Goal: Check status: Check status

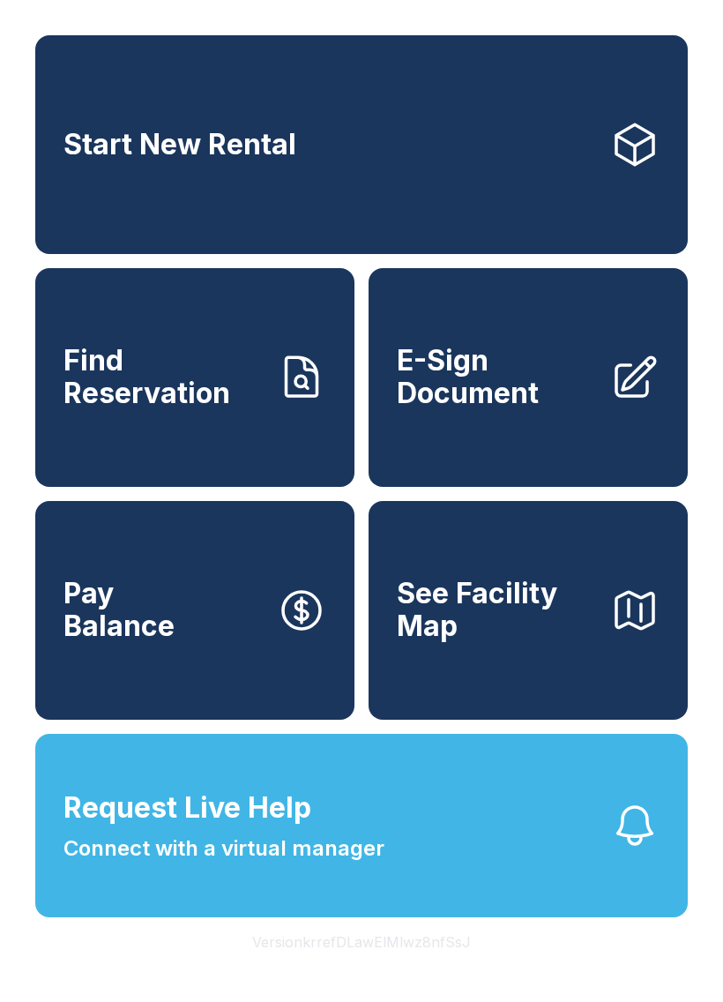
click at [221, 864] on span "Request Live Help Connect with a virtual manager" at bounding box center [224, 826] width 321 height 78
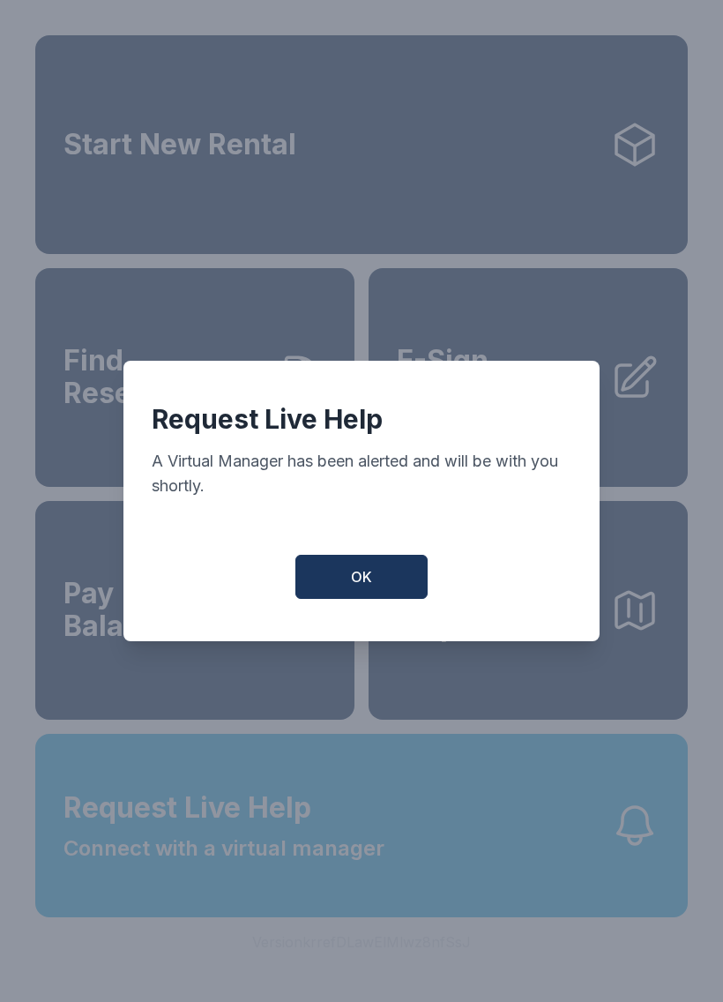
click at [373, 592] on button "OK" at bounding box center [361, 577] width 132 height 44
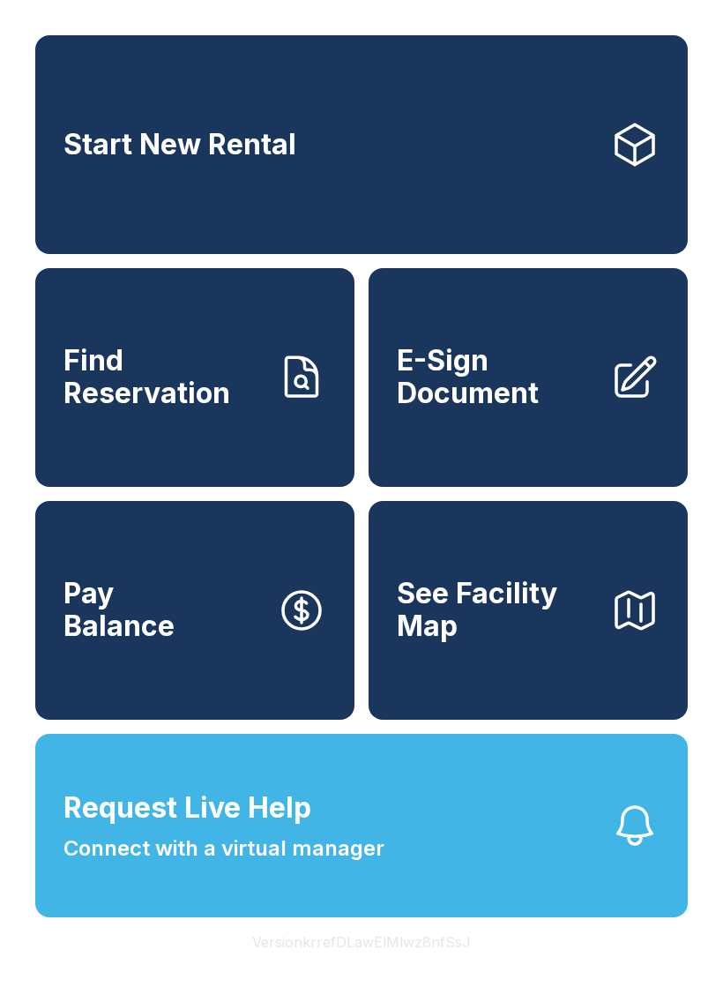
click at [216, 864] on span "Connect with a virtual manager" at bounding box center [224, 849] width 321 height 32
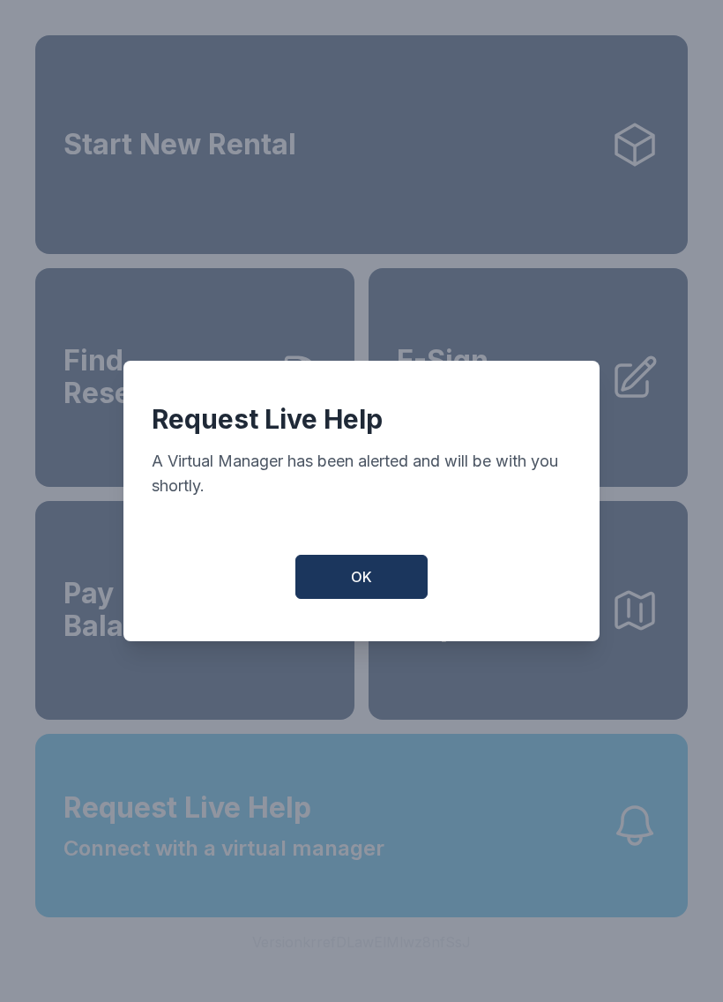
click at [384, 578] on button "OK" at bounding box center [361, 577] width 132 height 44
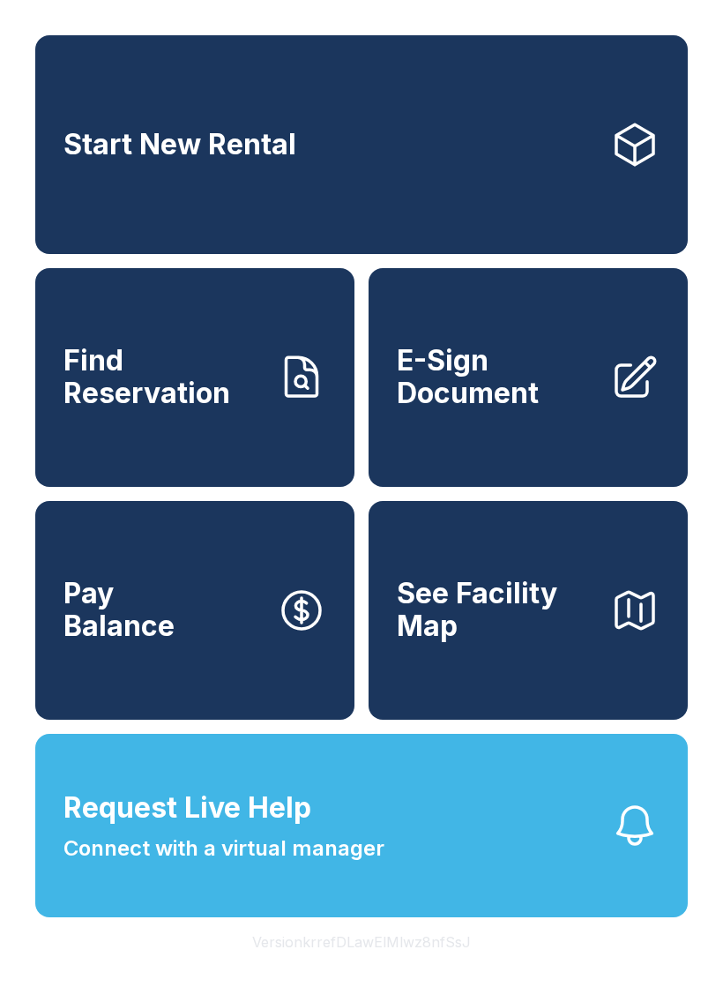
click at [550, 1001] on div "Start New Rental Find Reservation E-Sign Document Pay Balance See Facility Map …" at bounding box center [361, 501] width 723 height 1002
click at [206, 433] on link "Find Reservation" at bounding box center [194, 377] width 319 height 219
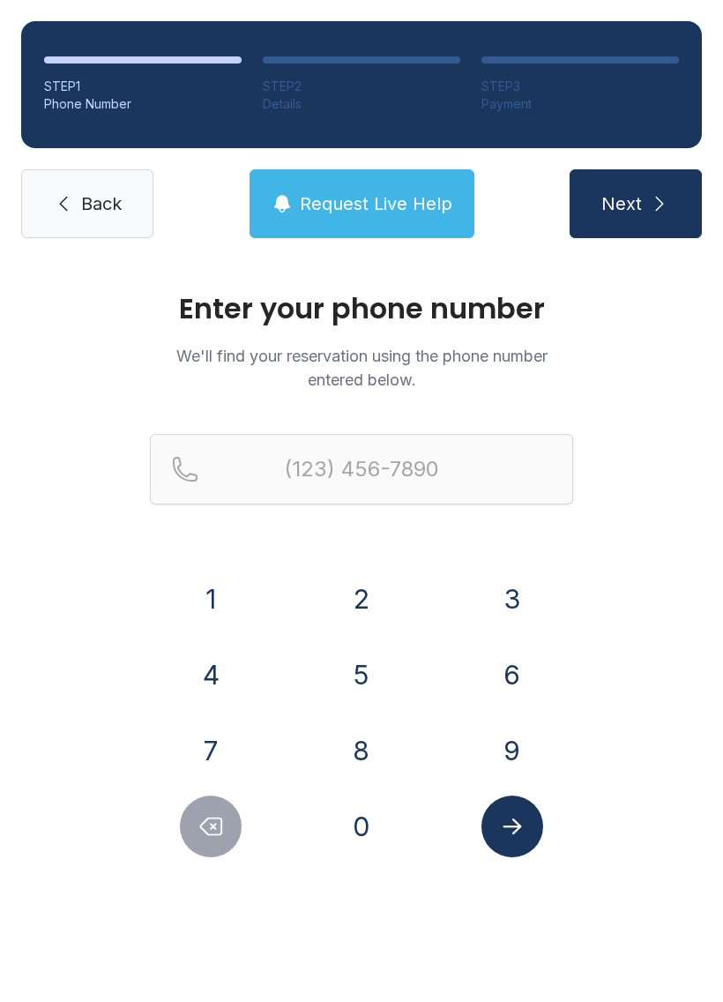
click at [226, 730] on button "7" at bounding box center [211, 751] width 62 height 62
click at [354, 673] on button "5" at bounding box center [362, 675] width 62 height 62
click at [208, 748] on button "7" at bounding box center [211, 751] width 62 height 62
click at [505, 684] on button "6" at bounding box center [513, 675] width 62 height 62
click at [214, 604] on button "1" at bounding box center [211, 599] width 62 height 62
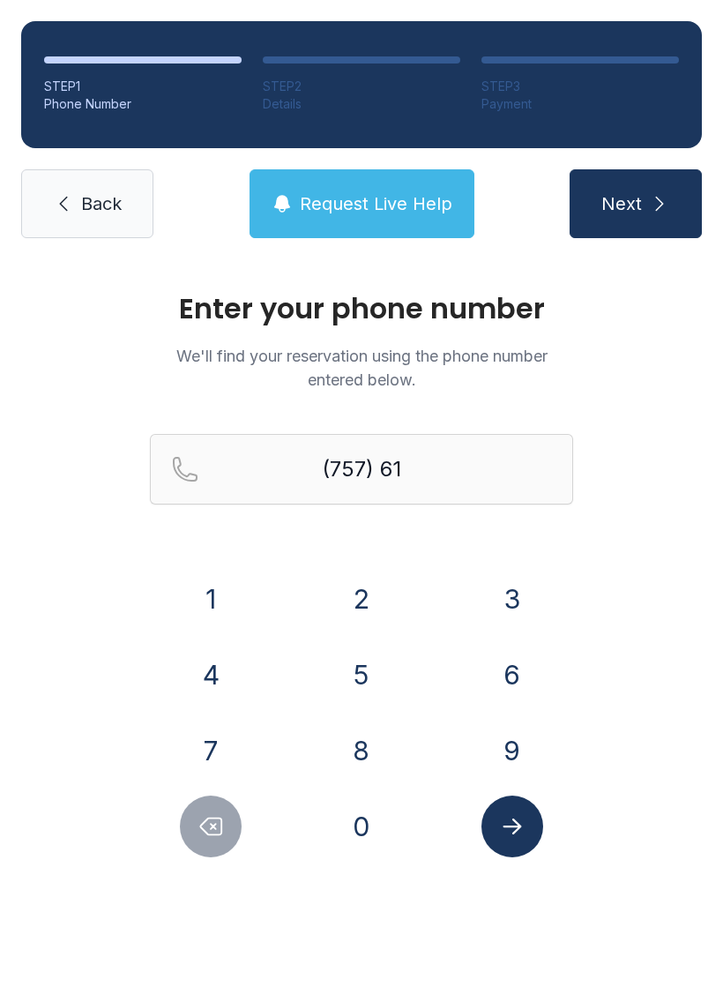
click at [375, 837] on button "0" at bounding box center [362, 827] width 62 height 62
click at [219, 596] on button "1" at bounding box center [211, 599] width 62 height 62
click at [508, 602] on button "3" at bounding box center [513, 599] width 62 height 62
click at [211, 666] on button "4" at bounding box center [211, 675] width 62 height 62
click at [350, 755] on button "8" at bounding box center [362, 751] width 62 height 62
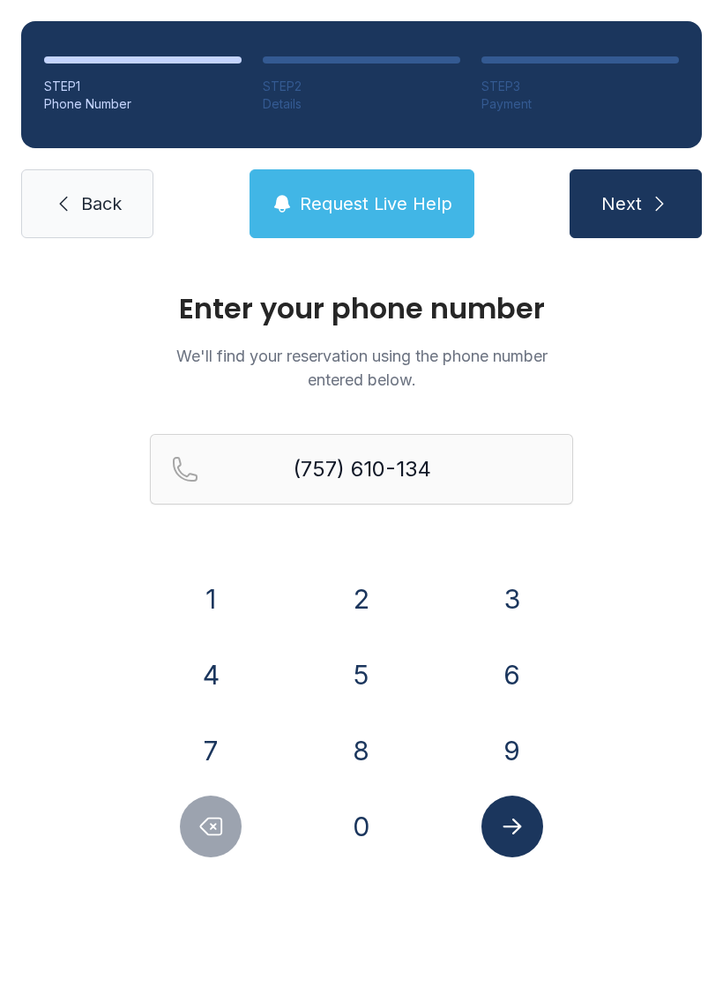
type input "[PHONE_NUMBER]"
click at [512, 844] on button "Submit lookup form" at bounding box center [513, 827] width 62 height 62
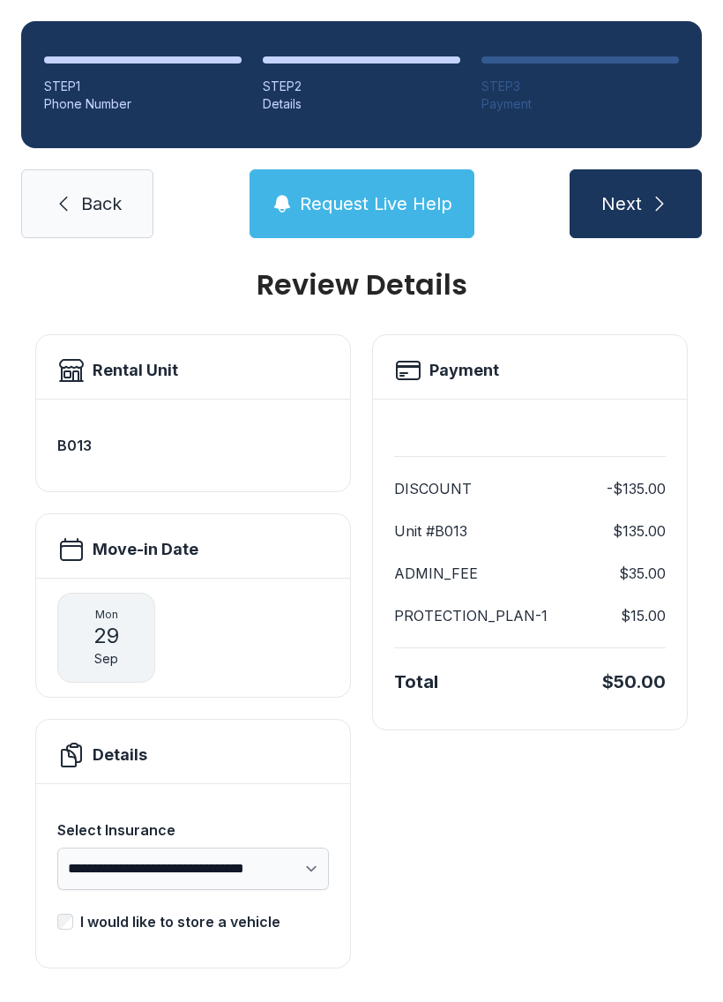
scroll to position [22, 0]
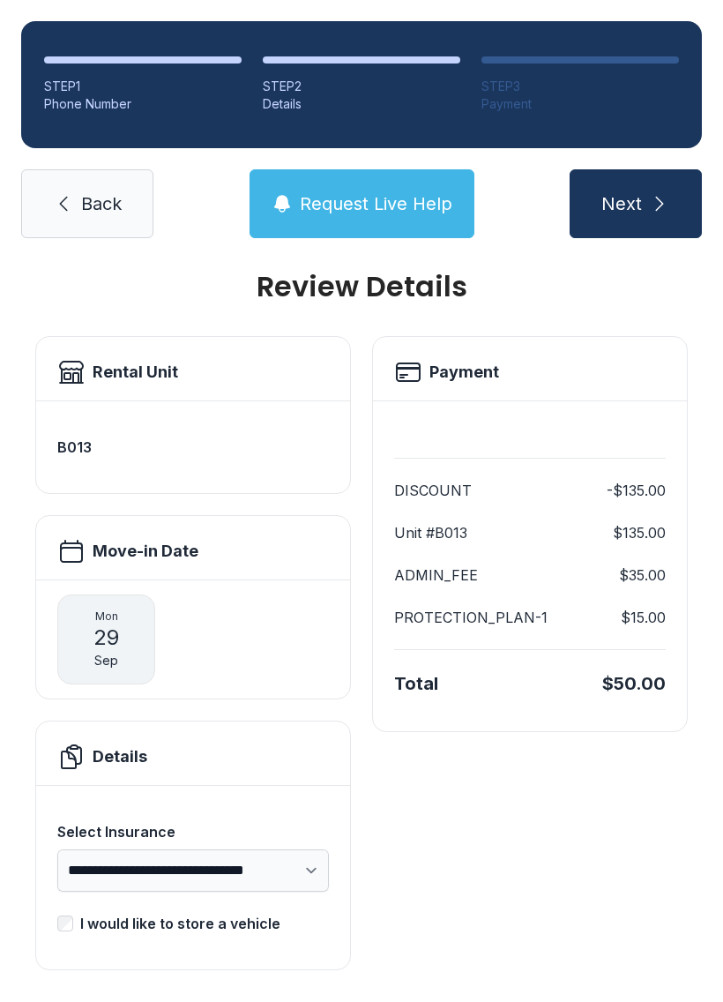
click at [94, 235] on link "Back" at bounding box center [87, 203] width 132 height 69
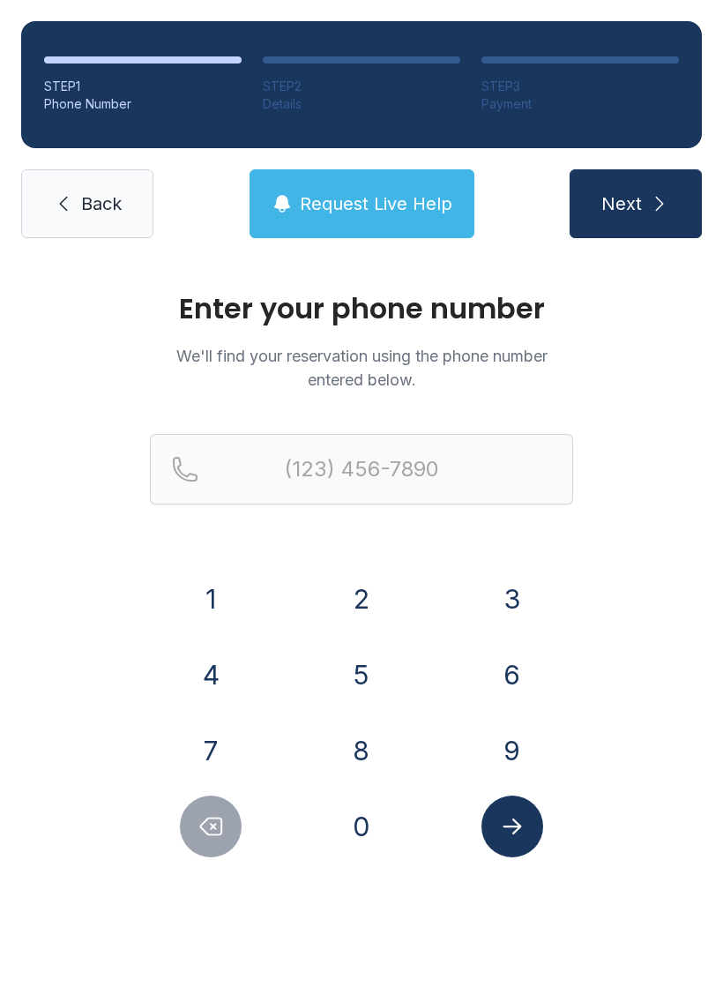
click at [82, 203] on span "Back" at bounding box center [101, 203] width 41 height 25
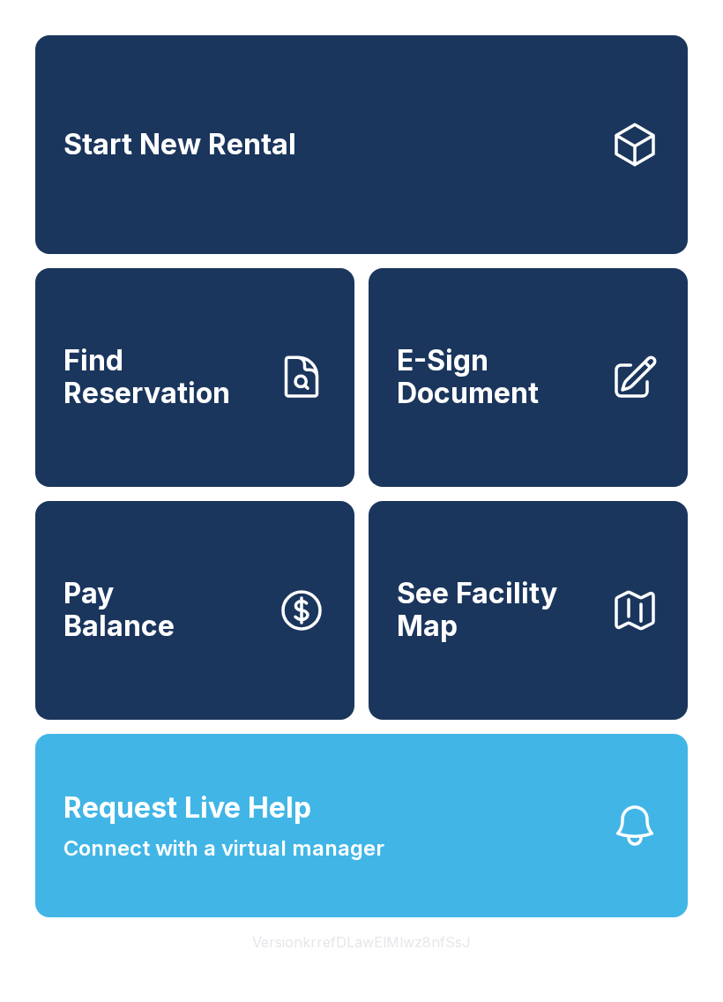
click at [313, 864] on span "Connect with a virtual manager" at bounding box center [224, 849] width 321 height 32
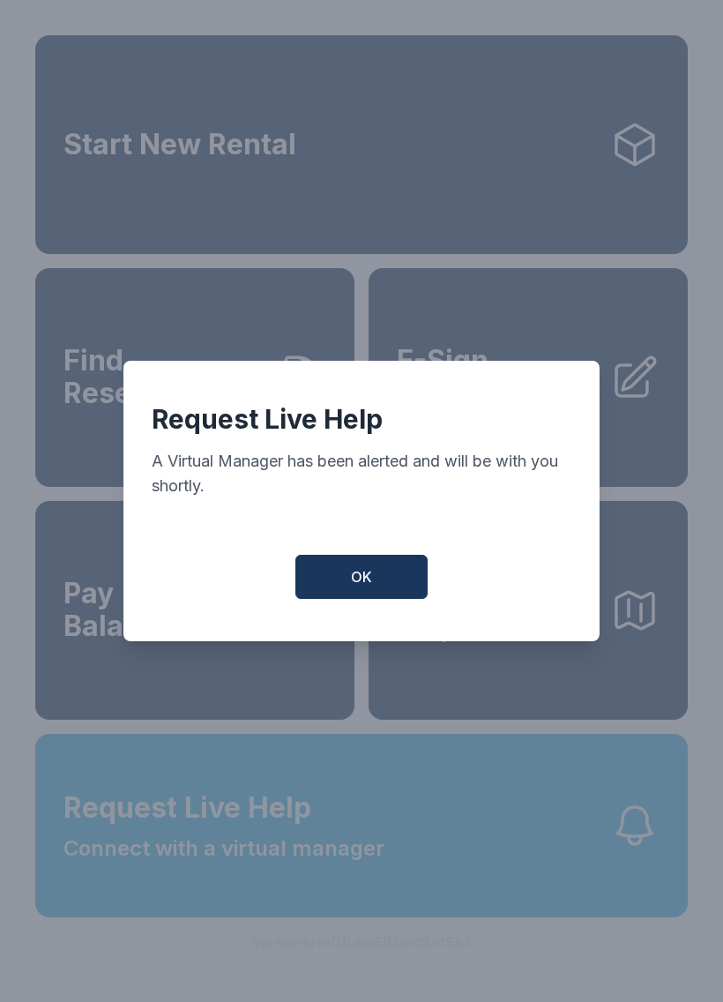
click at [383, 579] on button "OK" at bounding box center [361, 577] width 132 height 44
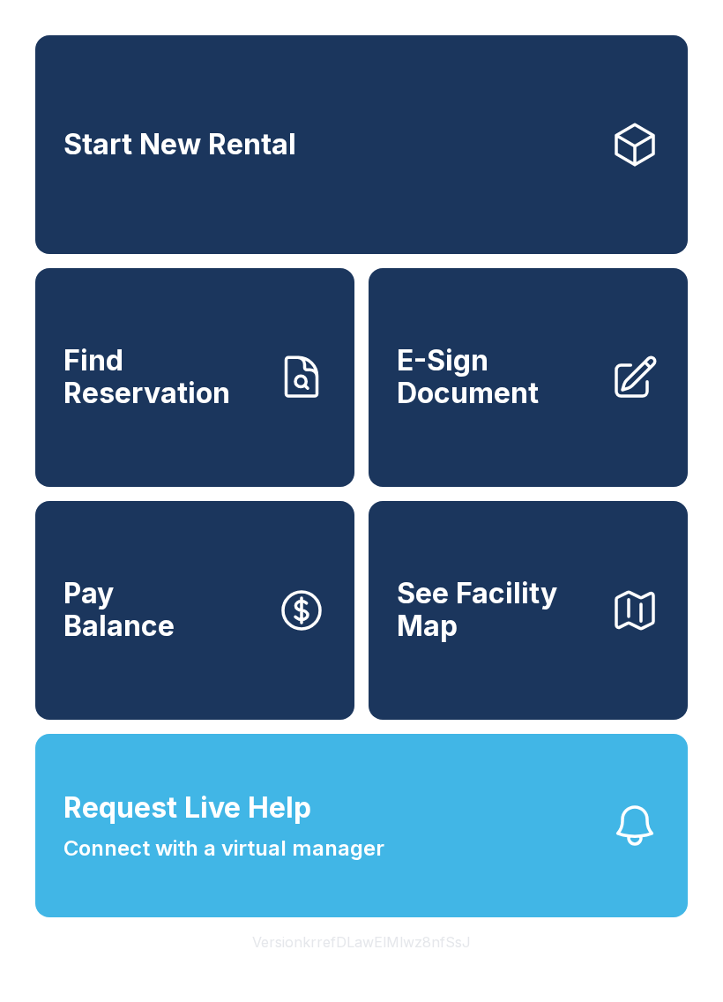
click at [183, 409] on span "Find Reservation" at bounding box center [163, 377] width 199 height 64
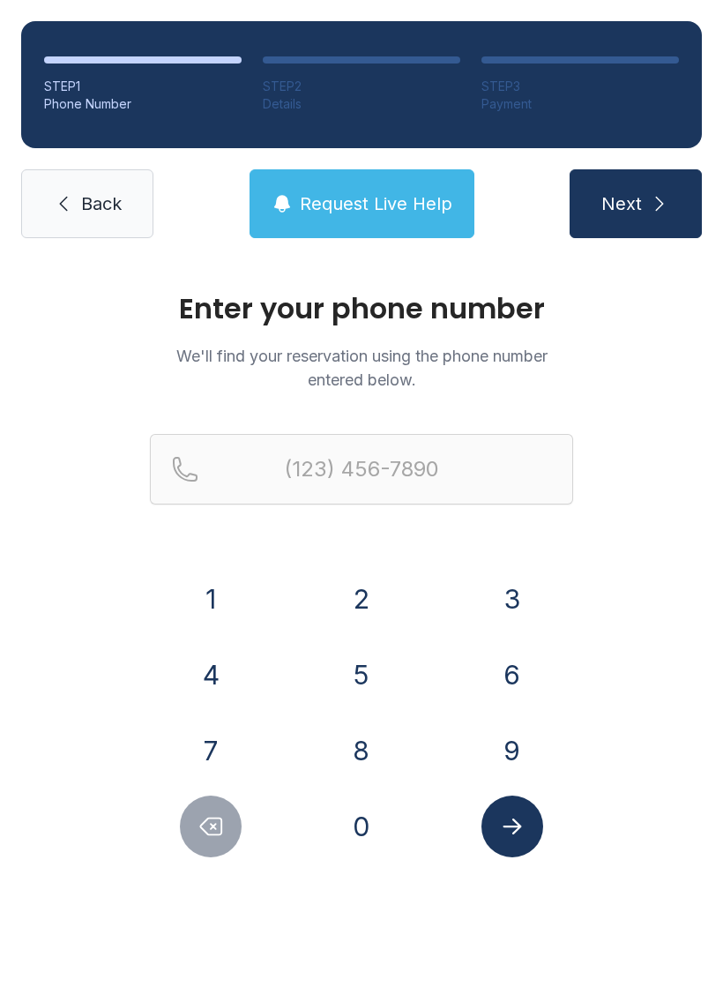
click at [221, 740] on button "7" at bounding box center [211, 751] width 62 height 62
click at [371, 663] on button "5" at bounding box center [362, 675] width 62 height 62
click at [232, 736] on button "7" at bounding box center [211, 751] width 62 height 62
click at [355, 602] on button "2" at bounding box center [362, 599] width 62 height 62
click at [363, 677] on button "5" at bounding box center [362, 675] width 62 height 62
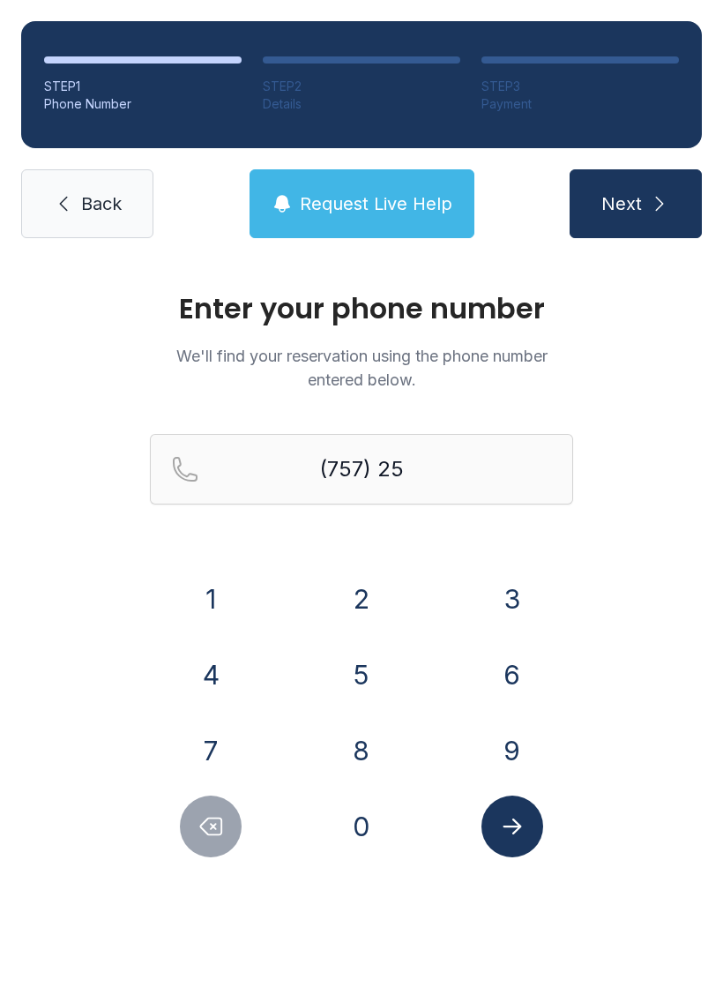
click at [511, 676] on button "6" at bounding box center [513, 675] width 62 height 62
click at [384, 823] on button "0" at bounding box center [362, 827] width 62 height 62
click at [379, 819] on button "0" at bounding box center [362, 827] width 62 height 62
click at [498, 682] on button "6" at bounding box center [513, 675] width 62 height 62
click at [250, 587] on div "1" at bounding box center [211, 599] width 123 height 62
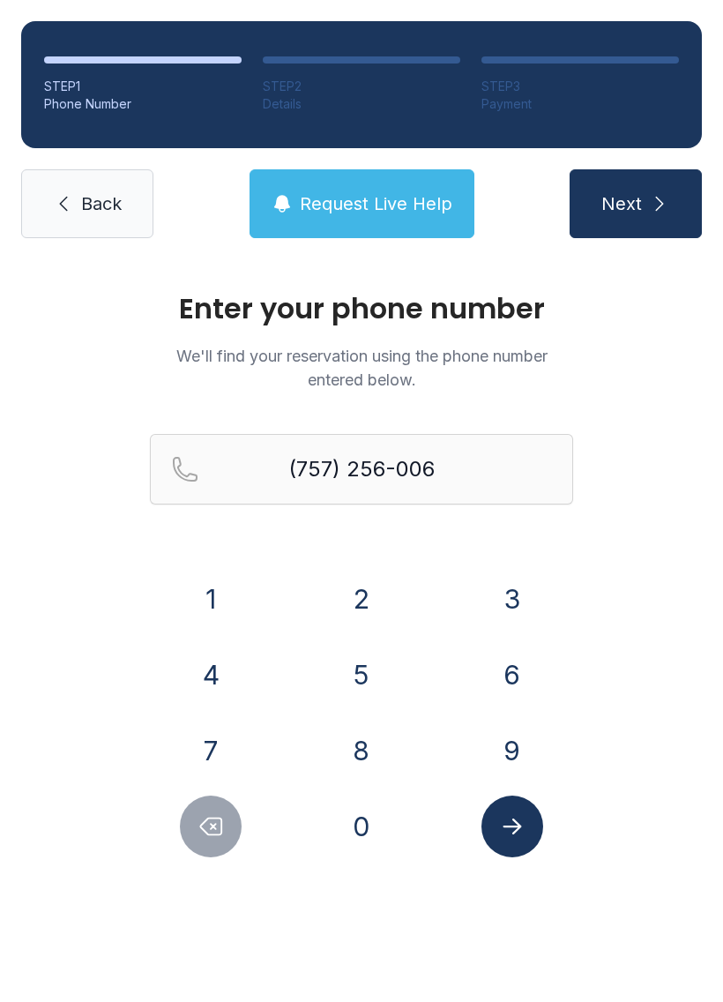
click at [226, 844] on button "Delete number" at bounding box center [211, 827] width 62 height 62
click at [225, 843] on button "Delete number" at bounding box center [211, 827] width 62 height 62
click at [219, 849] on button "Delete number" at bounding box center [211, 827] width 62 height 62
click at [219, 848] on button "Delete number" at bounding box center [211, 827] width 62 height 62
click at [219, 841] on button "Delete number" at bounding box center [211, 827] width 62 height 62
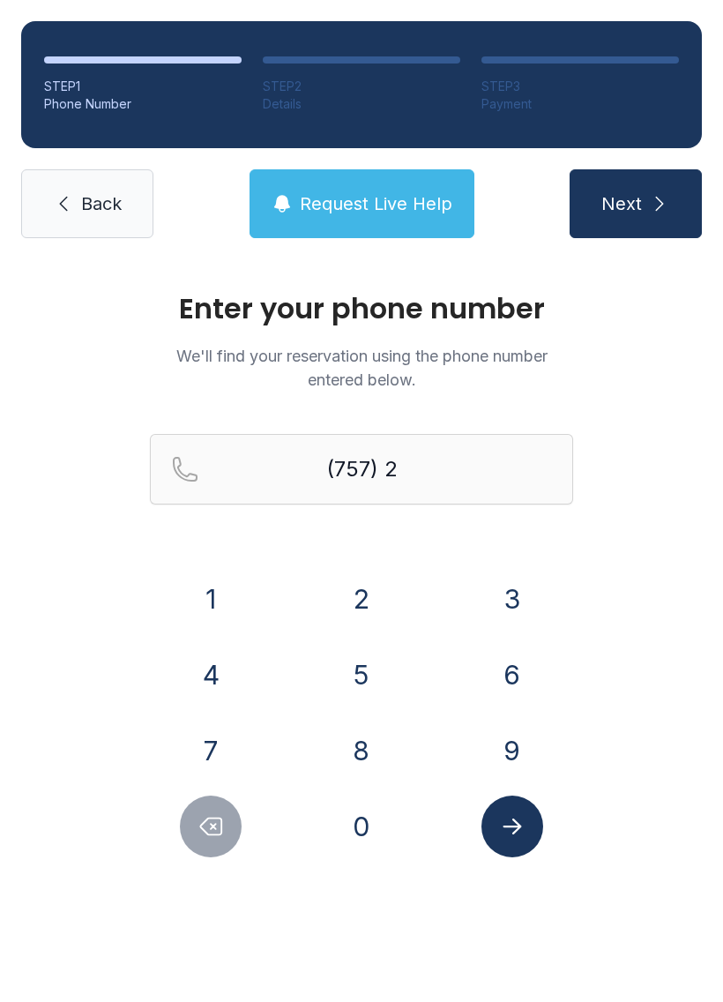
click at [219, 841] on button "Delete number" at bounding box center [211, 827] width 62 height 62
click at [494, 688] on button "6" at bounding box center [513, 675] width 62 height 62
click at [229, 605] on button "1" at bounding box center [211, 599] width 62 height 62
click at [358, 845] on button "0" at bounding box center [362, 827] width 62 height 62
click at [220, 594] on button "1" at bounding box center [211, 599] width 62 height 62
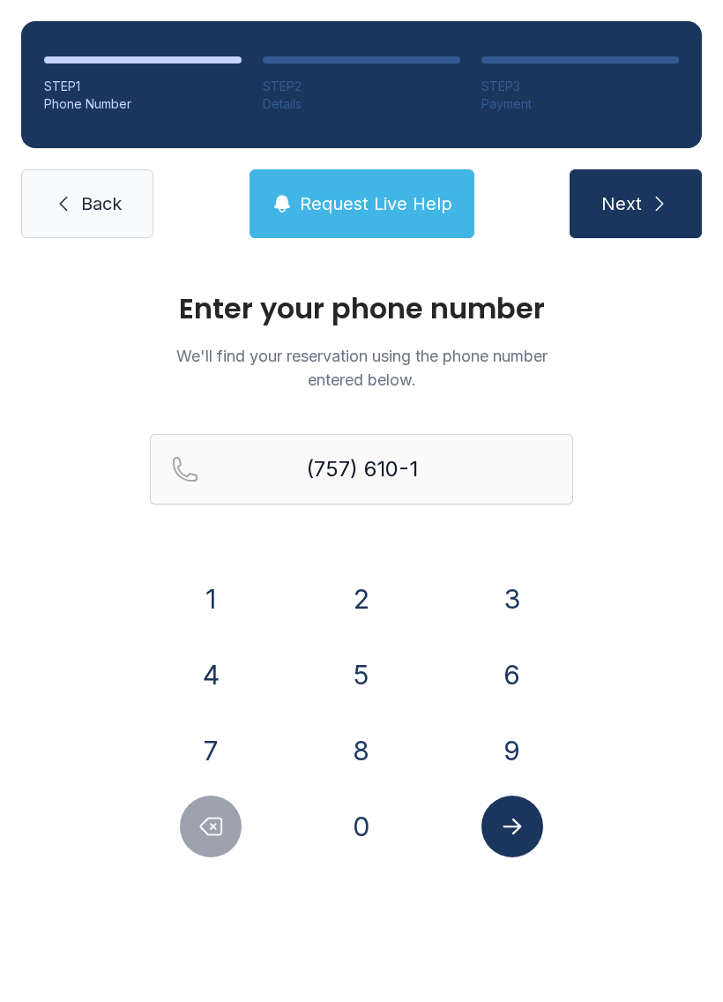
click at [508, 604] on button "3" at bounding box center [513, 599] width 62 height 62
click at [215, 680] on button "4" at bounding box center [211, 675] width 62 height 62
click at [348, 748] on button "8" at bounding box center [362, 751] width 62 height 62
type input "[PHONE_NUMBER]"
click at [527, 839] on button "Submit lookup form" at bounding box center [513, 827] width 62 height 62
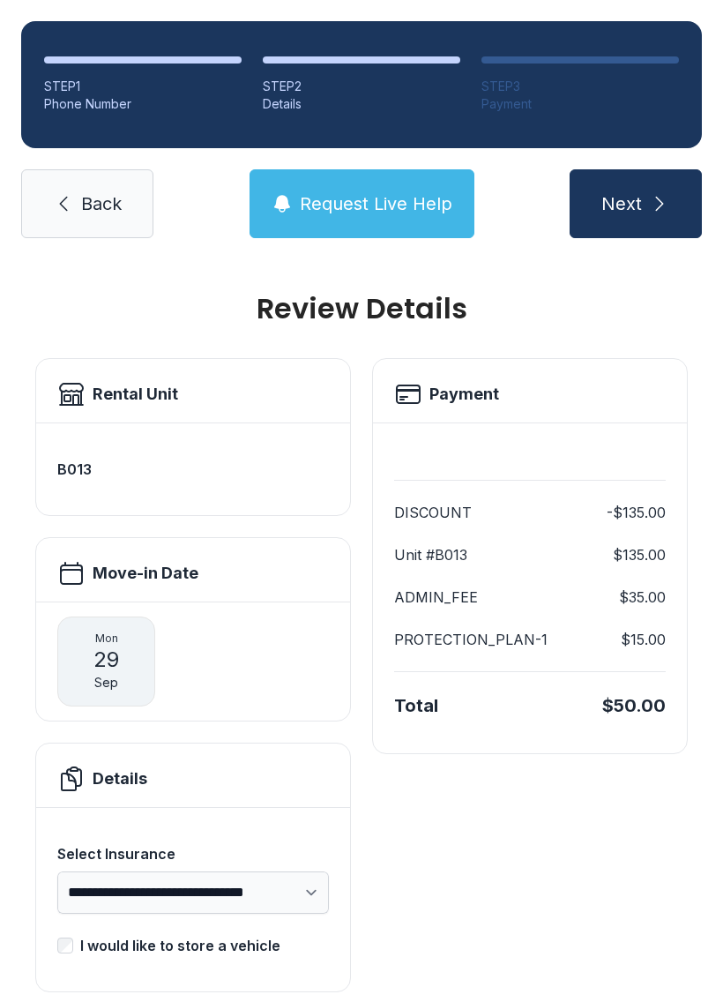
click at [642, 195] on button "Next" at bounding box center [636, 203] width 132 height 69
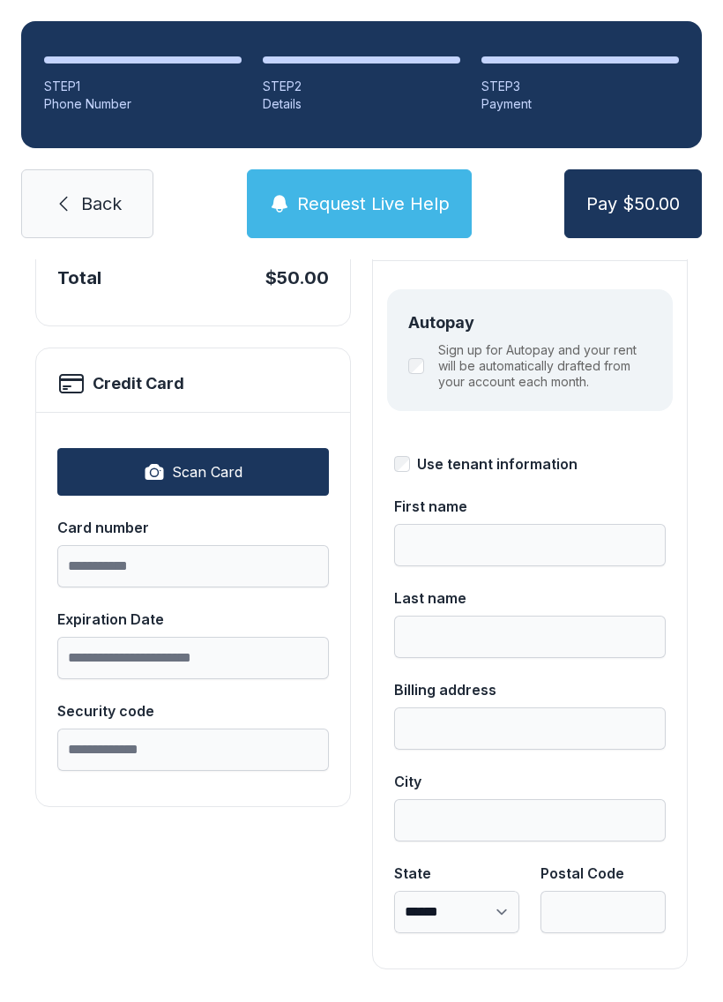
scroll to position [192, 0]
click at [110, 198] on span "Back" at bounding box center [101, 203] width 41 height 25
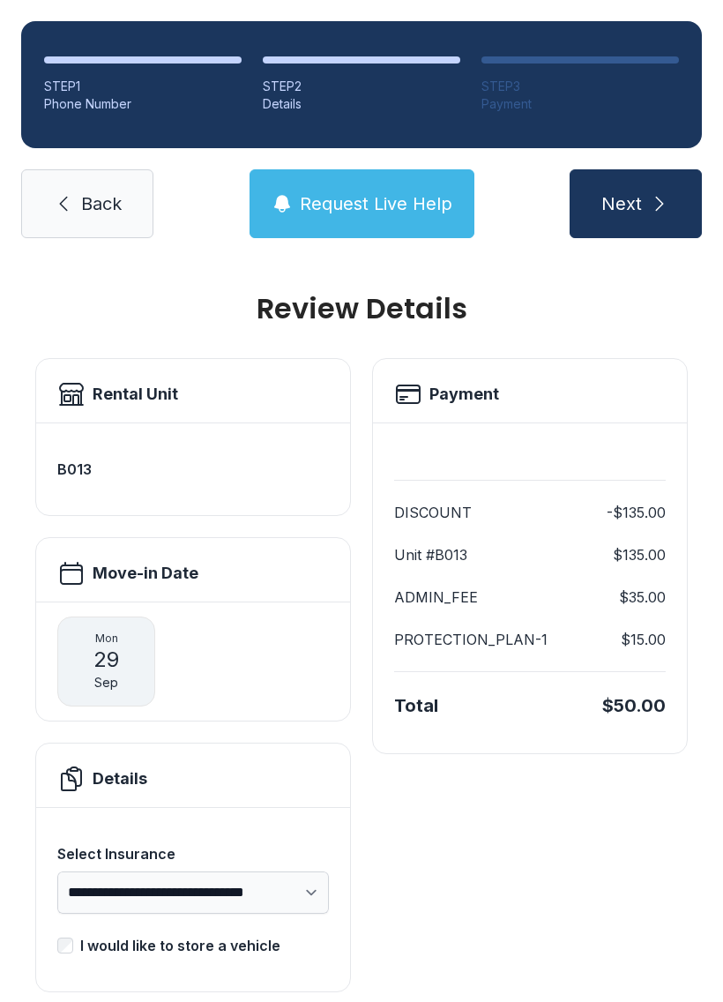
click at [79, 214] on link "Back" at bounding box center [87, 203] width 132 height 69
